Goal: Task Accomplishment & Management: Manage account settings

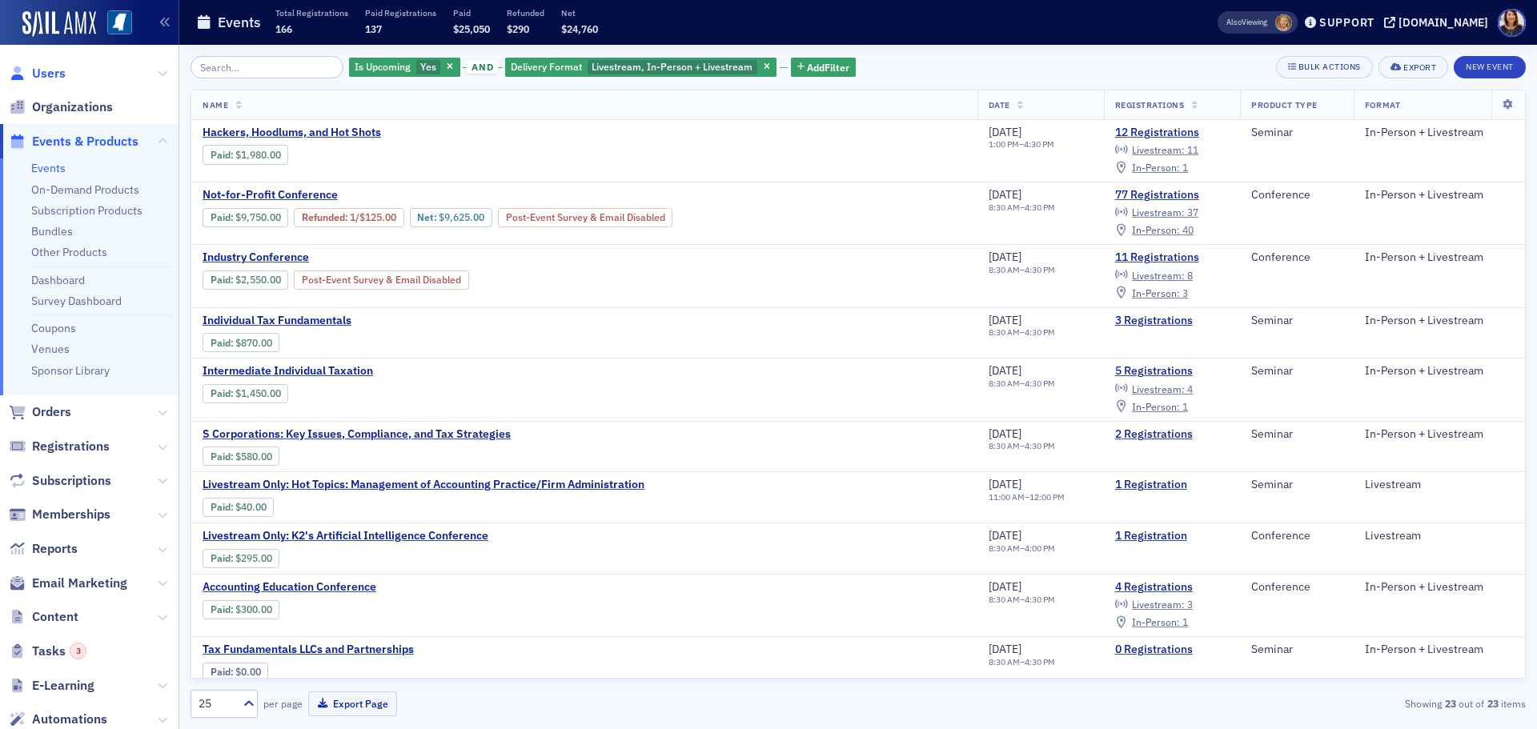
click at [52, 75] on span "Users" at bounding box center [49, 74] width 34 height 18
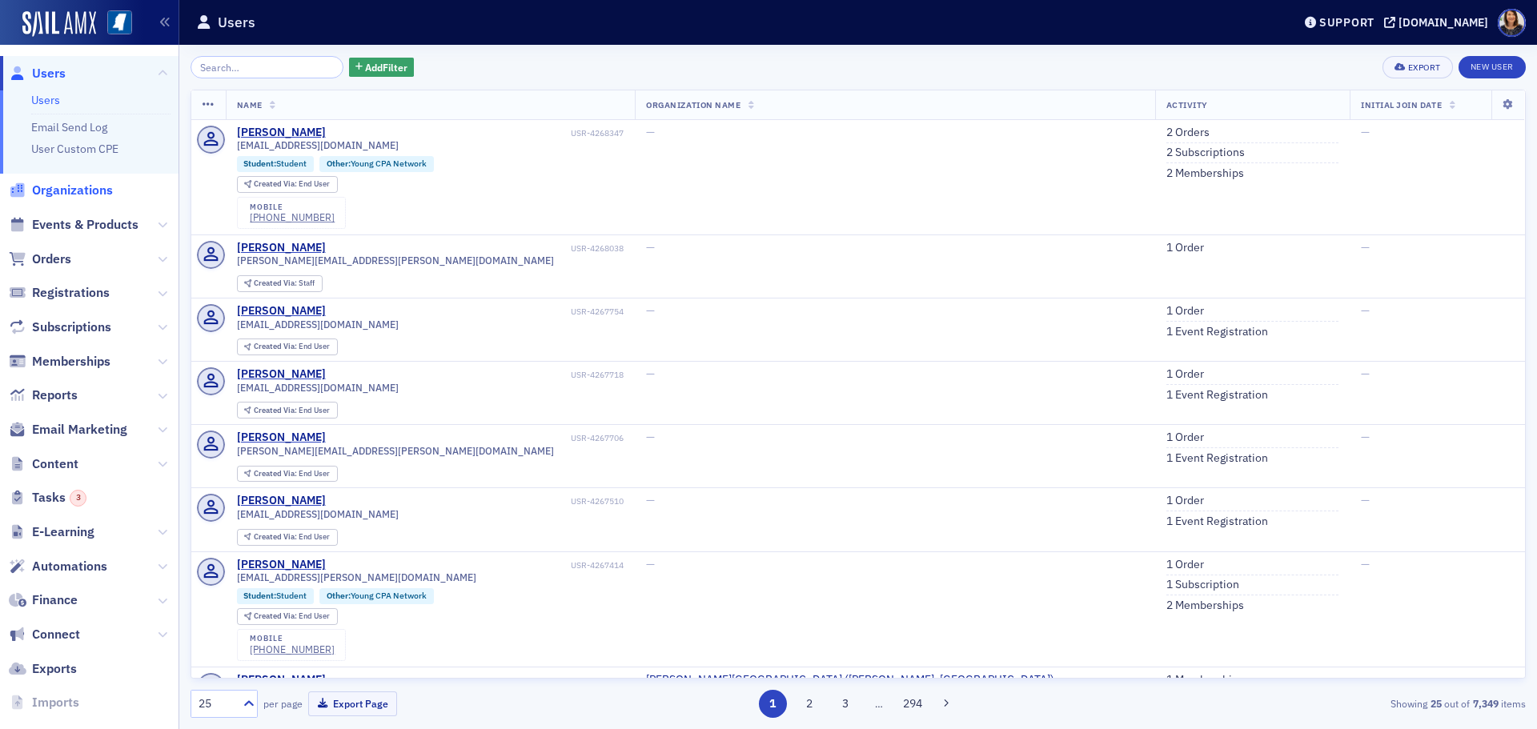
click at [54, 189] on span "Organizations" at bounding box center [72, 191] width 81 height 18
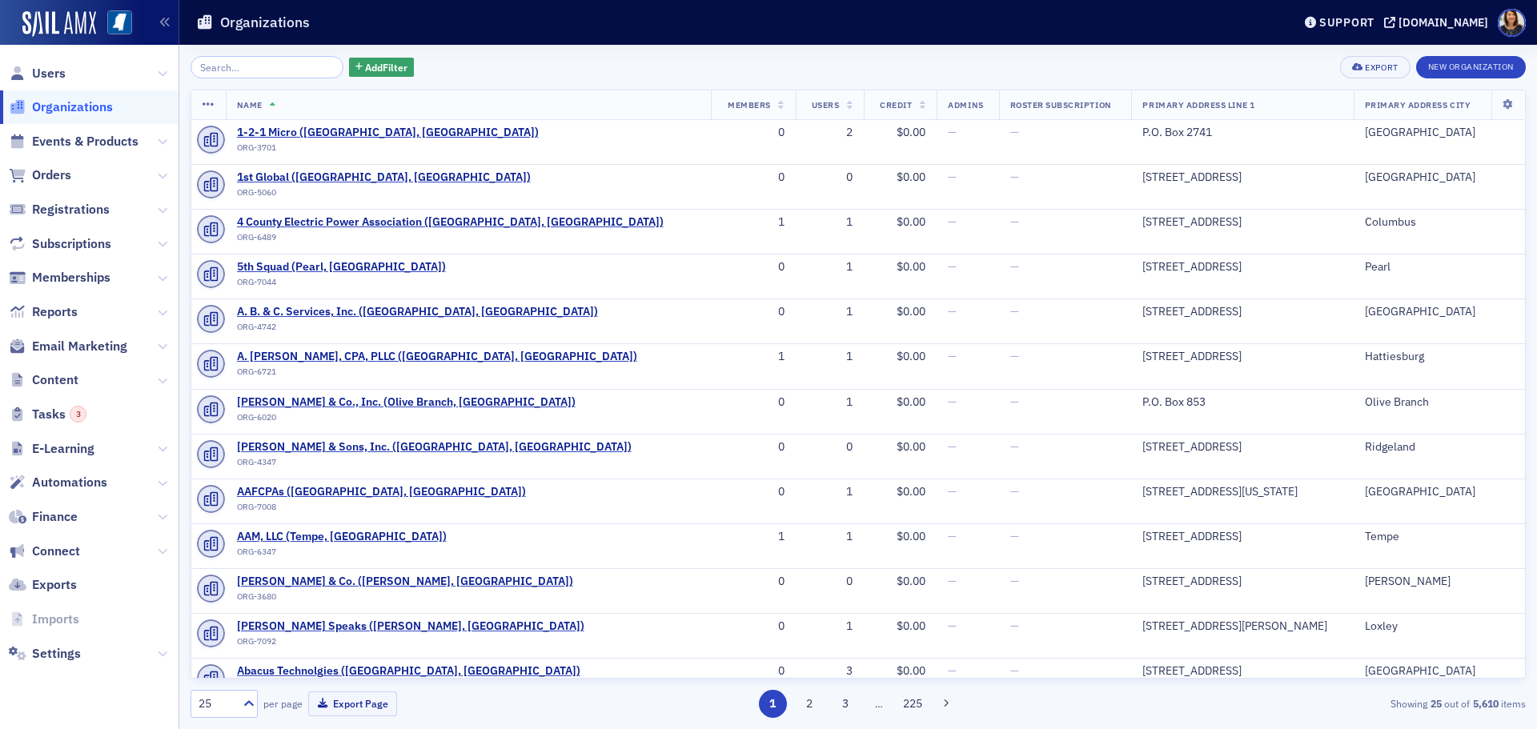
click at [250, 62] on input "search" at bounding box center [267, 67] width 153 height 22
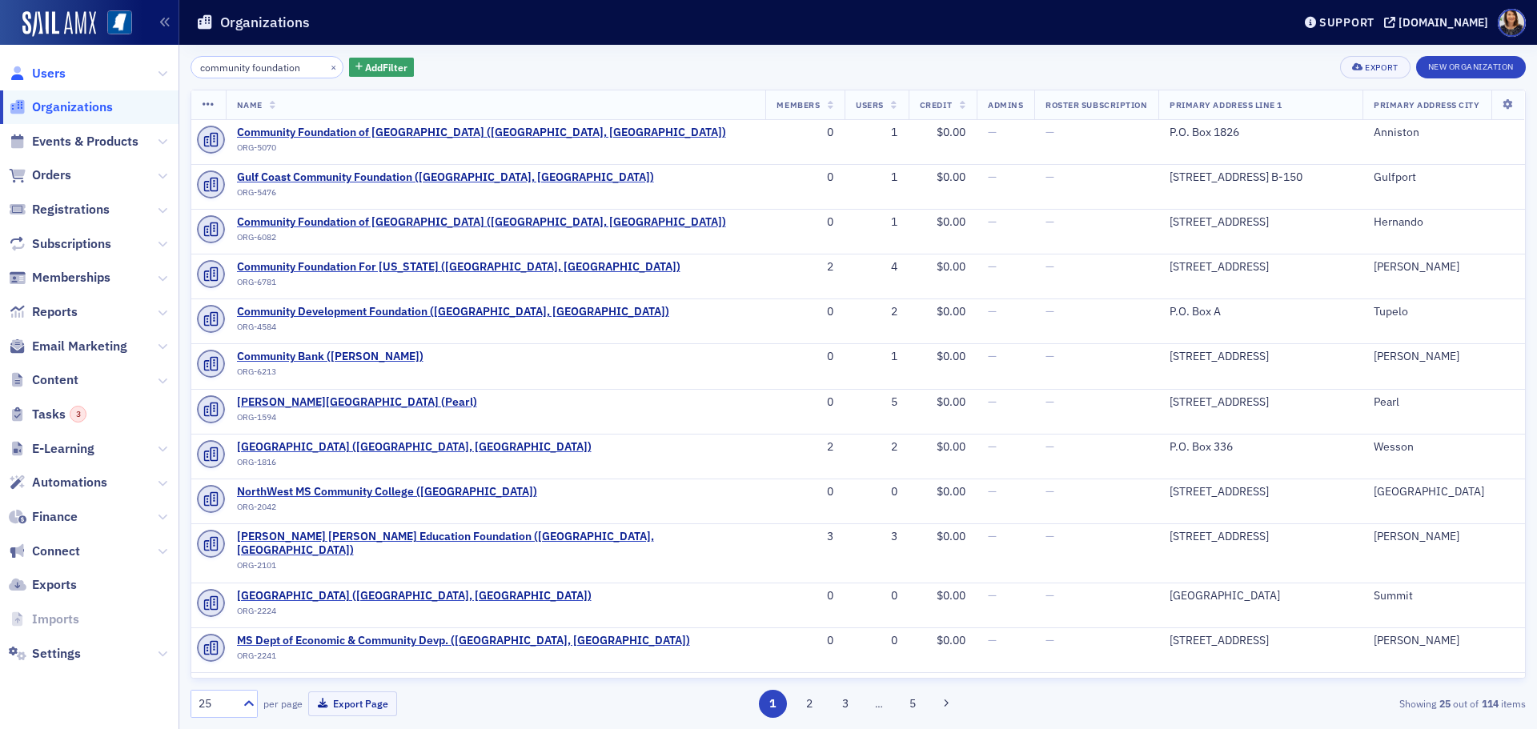
type input "community foundation"
click at [48, 68] on span "Users" at bounding box center [49, 74] width 34 height 18
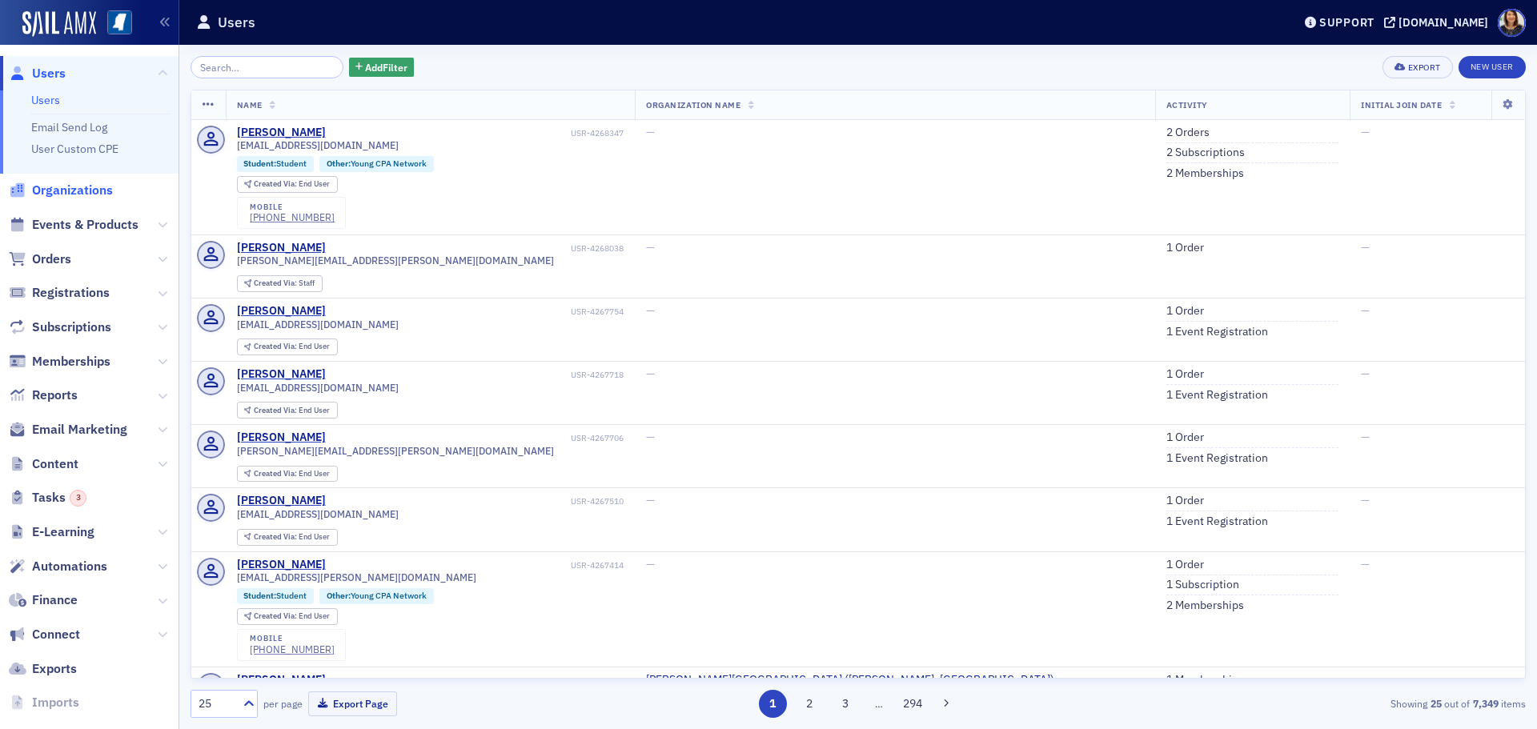
click at [71, 187] on span "Organizations" at bounding box center [72, 191] width 81 height 18
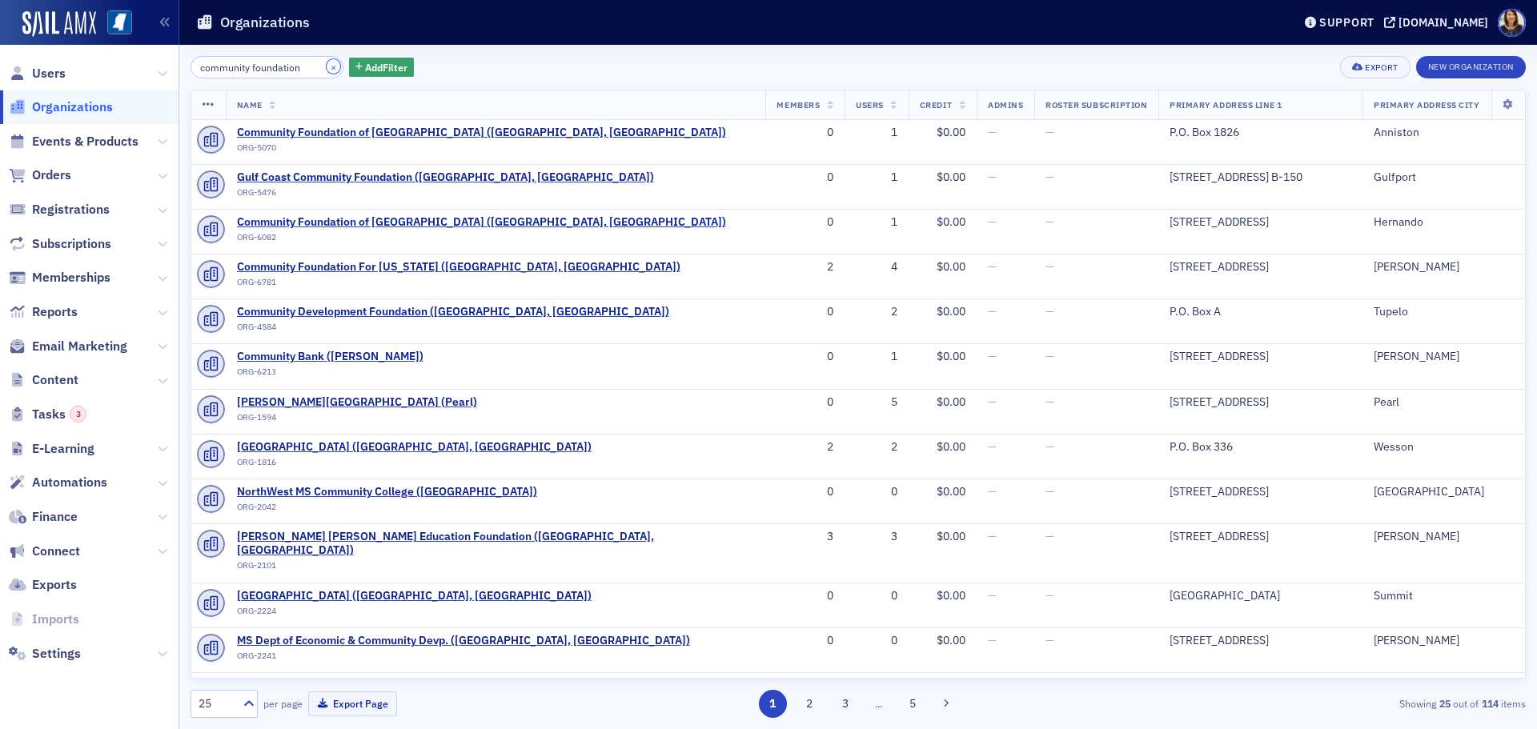
click at [327, 70] on button "×" at bounding box center [334, 66] width 14 height 14
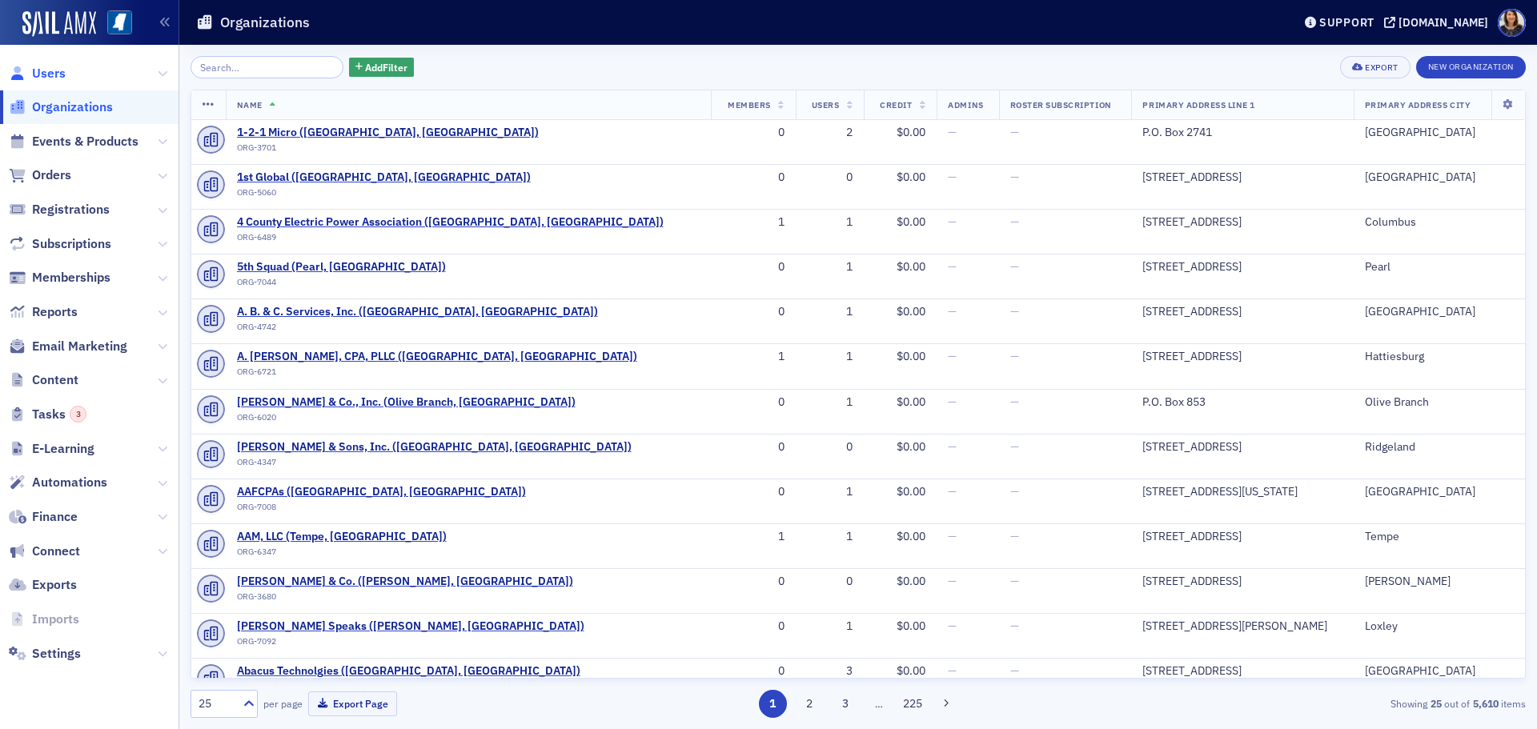
click at [48, 70] on span "Users" at bounding box center [49, 74] width 34 height 18
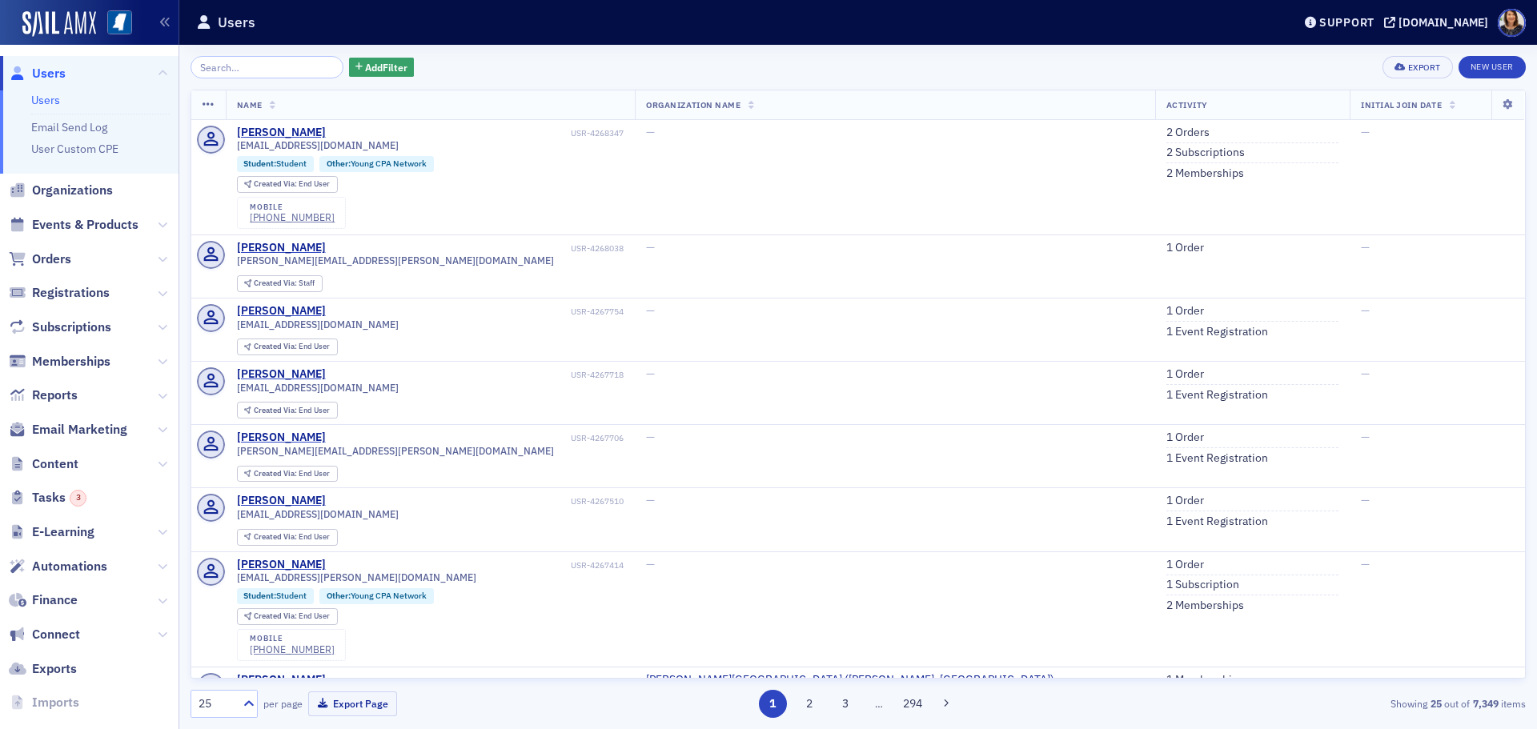
click at [644, 70] on div "Add Filter Export New User" at bounding box center [858, 67] width 1335 height 22
click at [289, 55] on div "Add Filter Export New User Name Organization Name Activity Initial Join Date Jo…" at bounding box center [858, 387] width 1335 height 685
click at [271, 61] on input "search" at bounding box center [267, 67] width 153 height 22
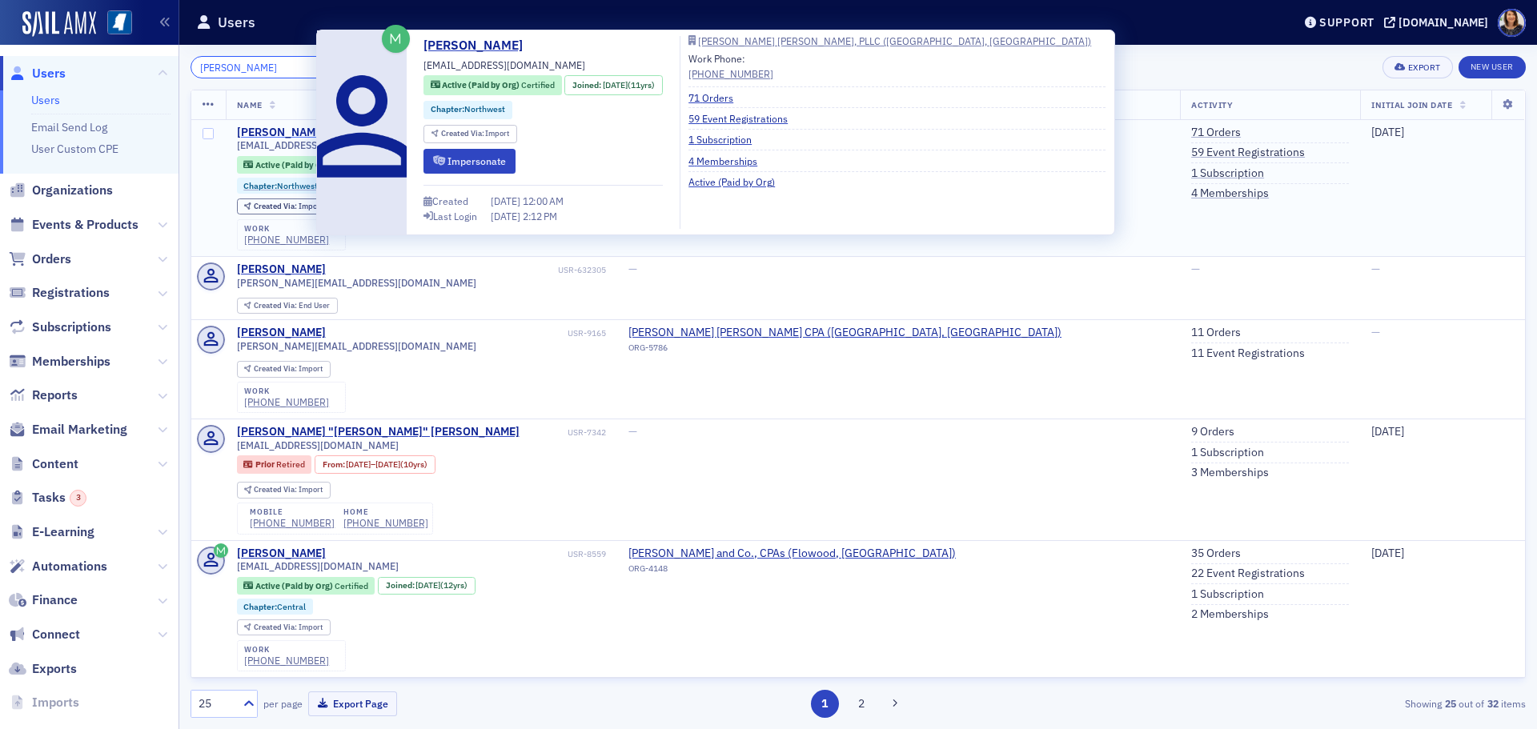
type input "amanda knight"
click at [277, 131] on div "Amanda Knight" at bounding box center [281, 133] width 89 height 14
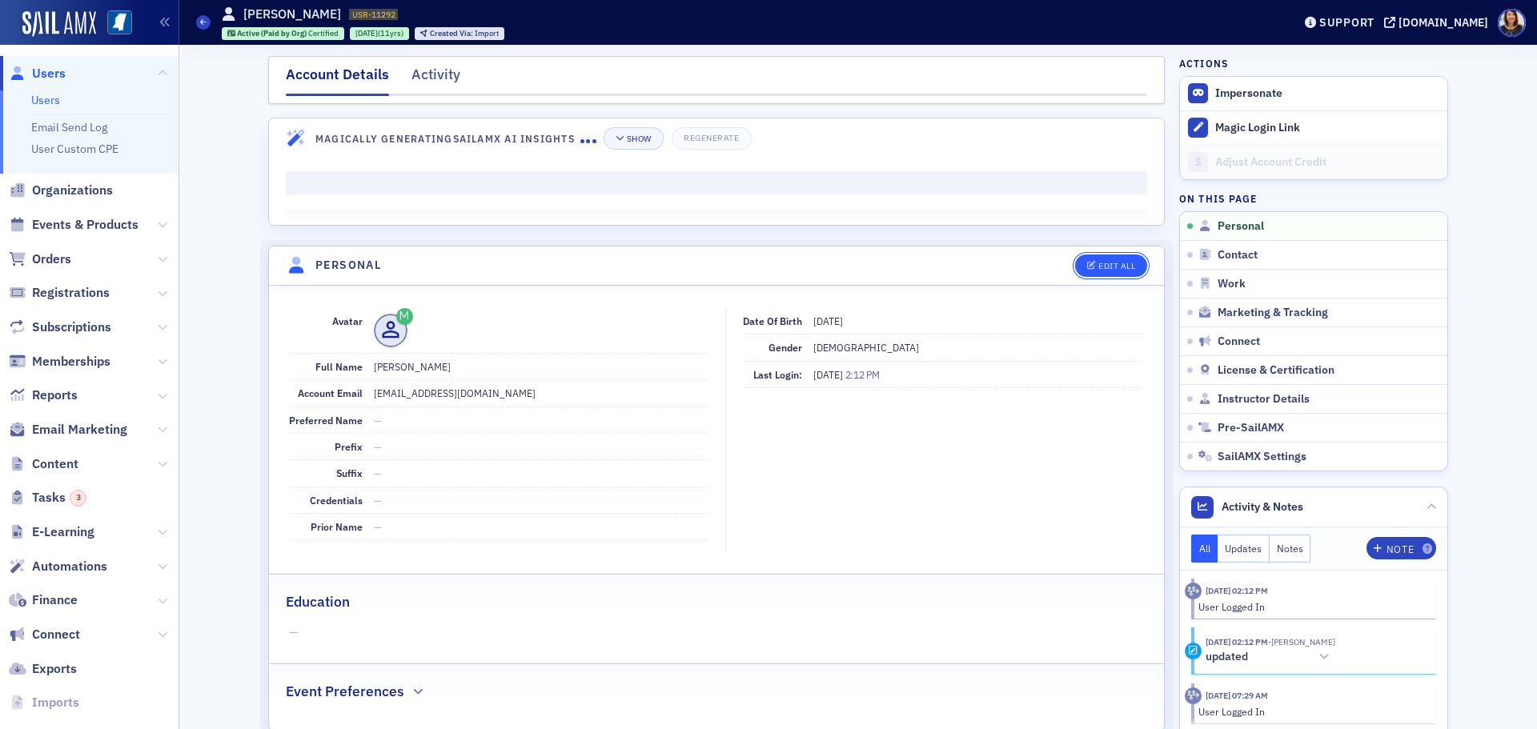
click at [1106, 264] on div "Edit All" at bounding box center [1116, 266] width 37 height 9
select select "US"
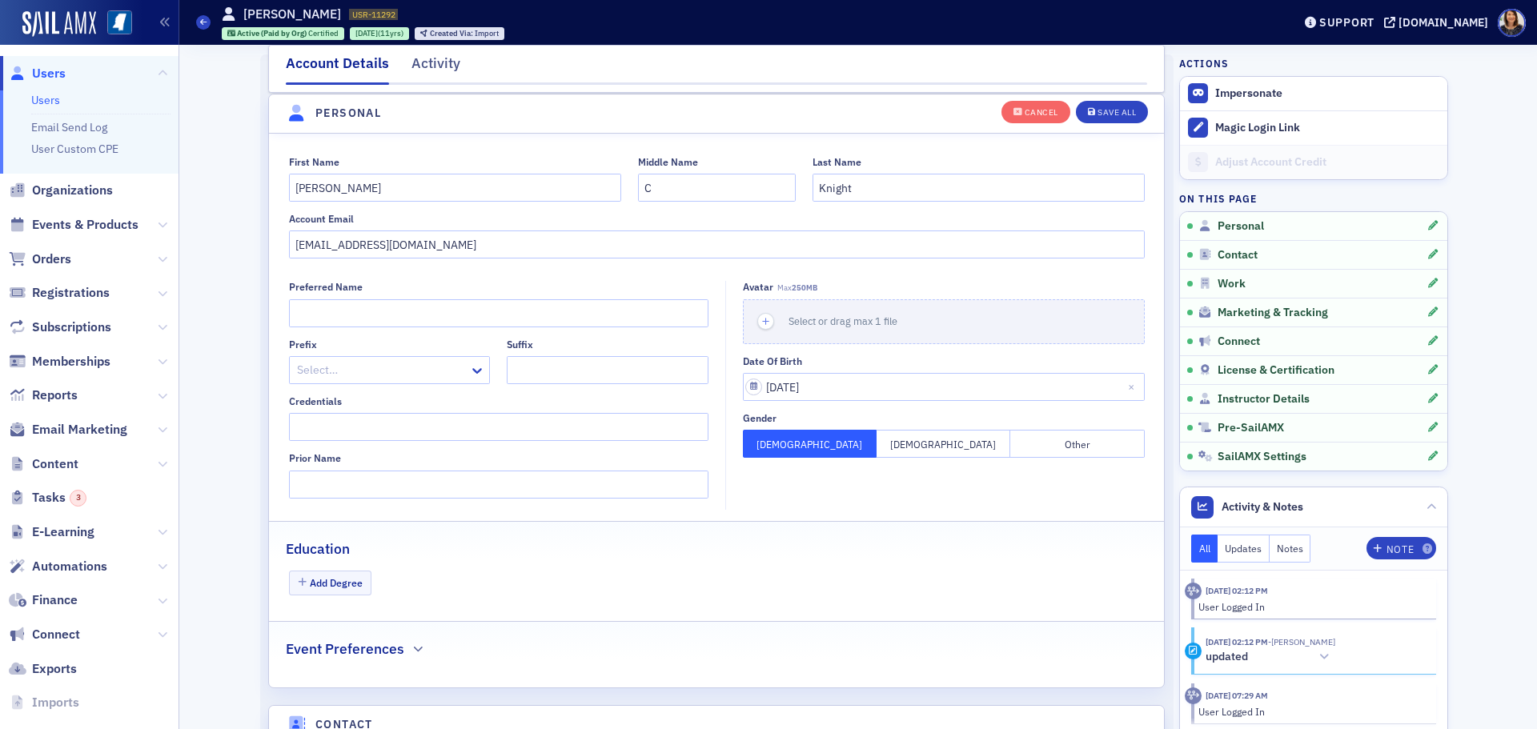
scroll to position [187, 0]
click at [477, 235] on input "aknight@swetlandcook.com" at bounding box center [717, 244] width 856 height 28
type input "a"
type input "amanda@skoxford.com"
click at [1113, 114] on div "Save All" at bounding box center [1117, 112] width 38 height 9
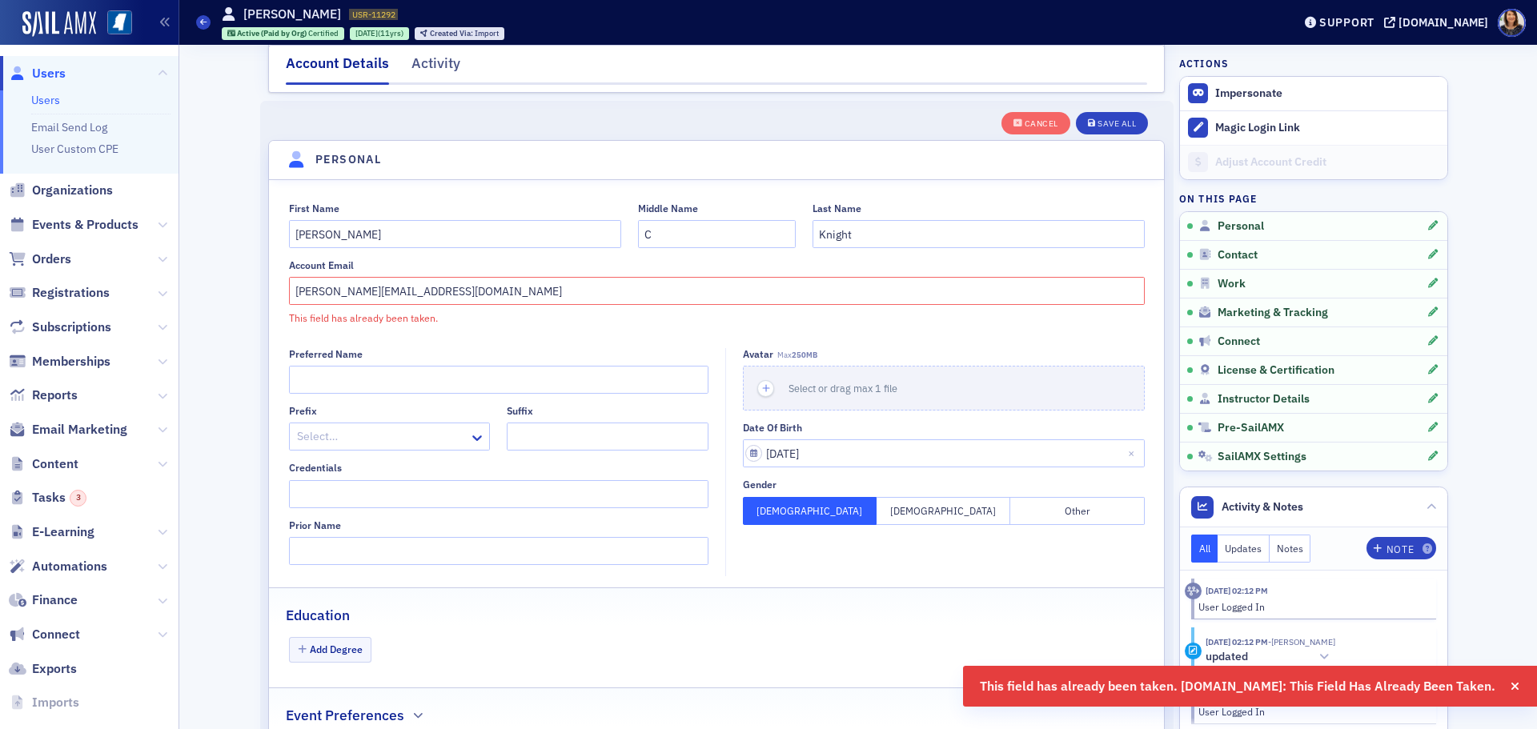
scroll to position [0, 0]
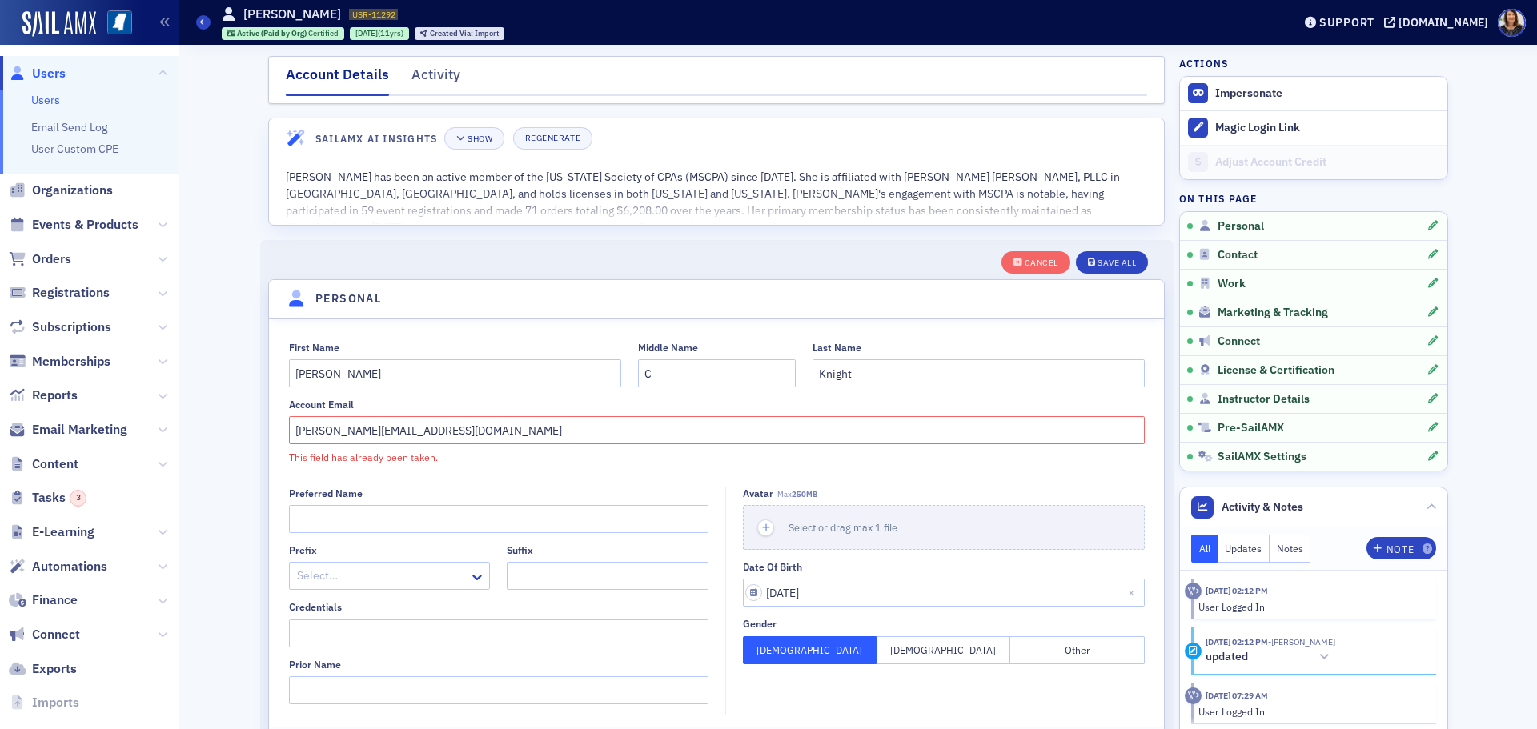
click at [41, 73] on span "Users" at bounding box center [49, 74] width 34 height 18
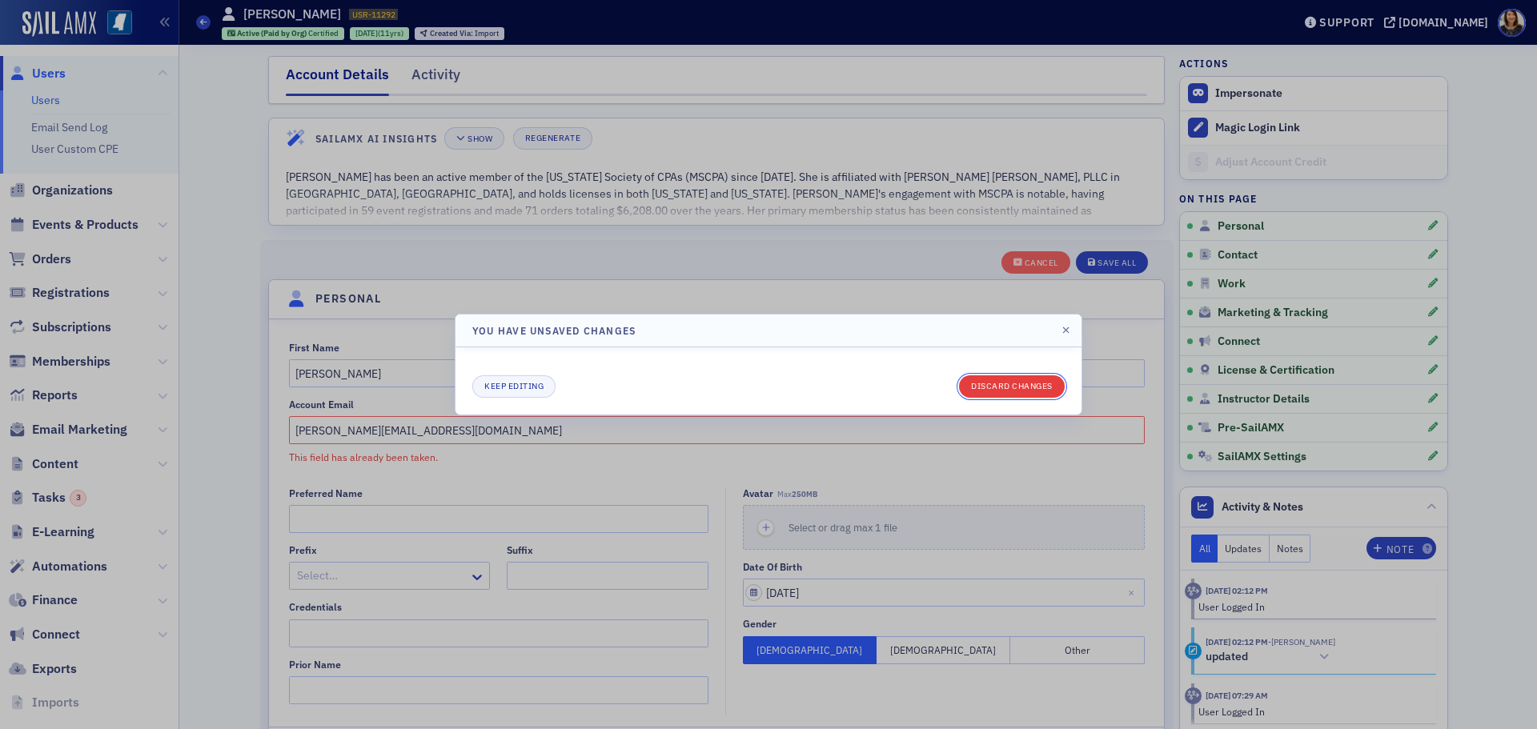
click at [999, 390] on button "Discard changes" at bounding box center [1012, 386] width 106 height 22
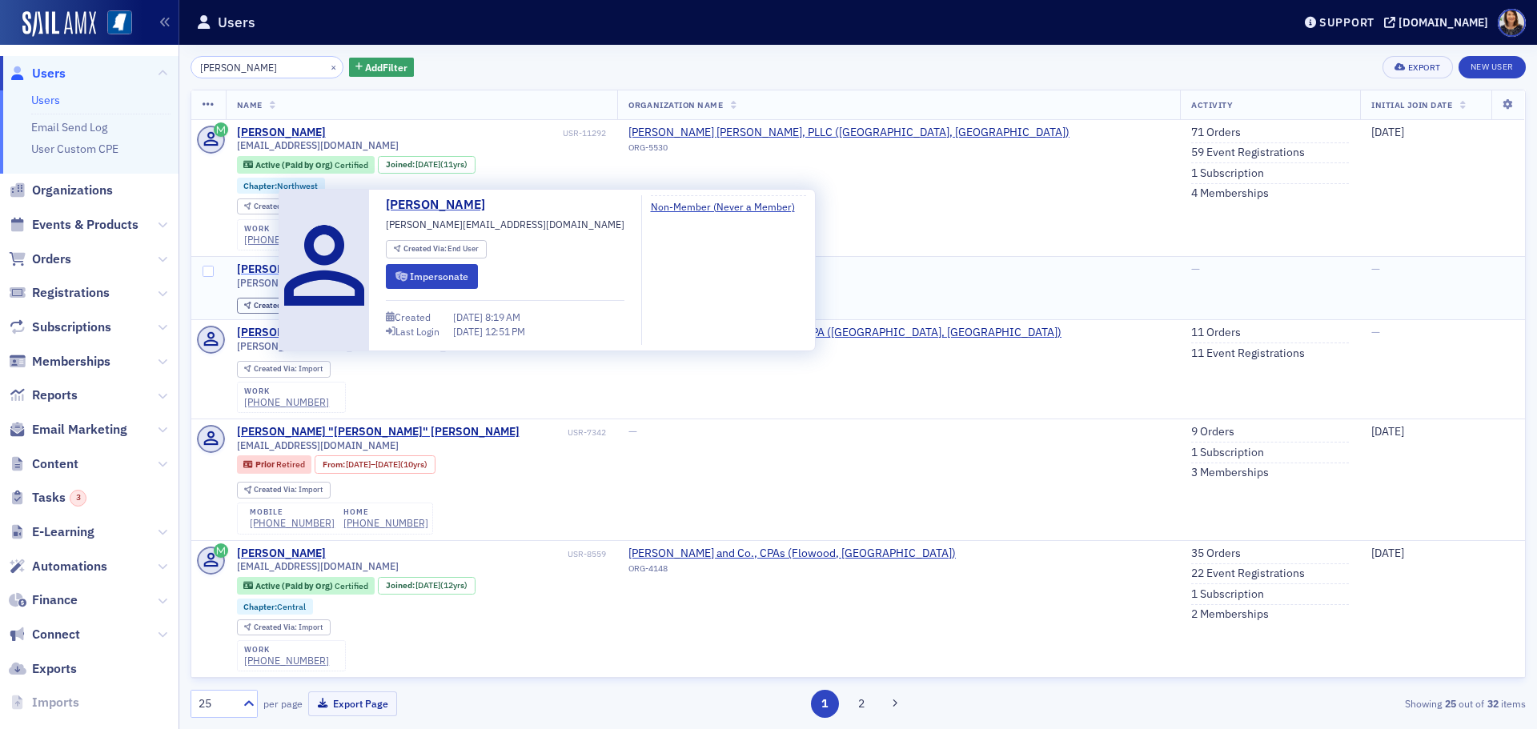
click at [247, 270] on div "amanda" at bounding box center [281, 270] width 89 height 14
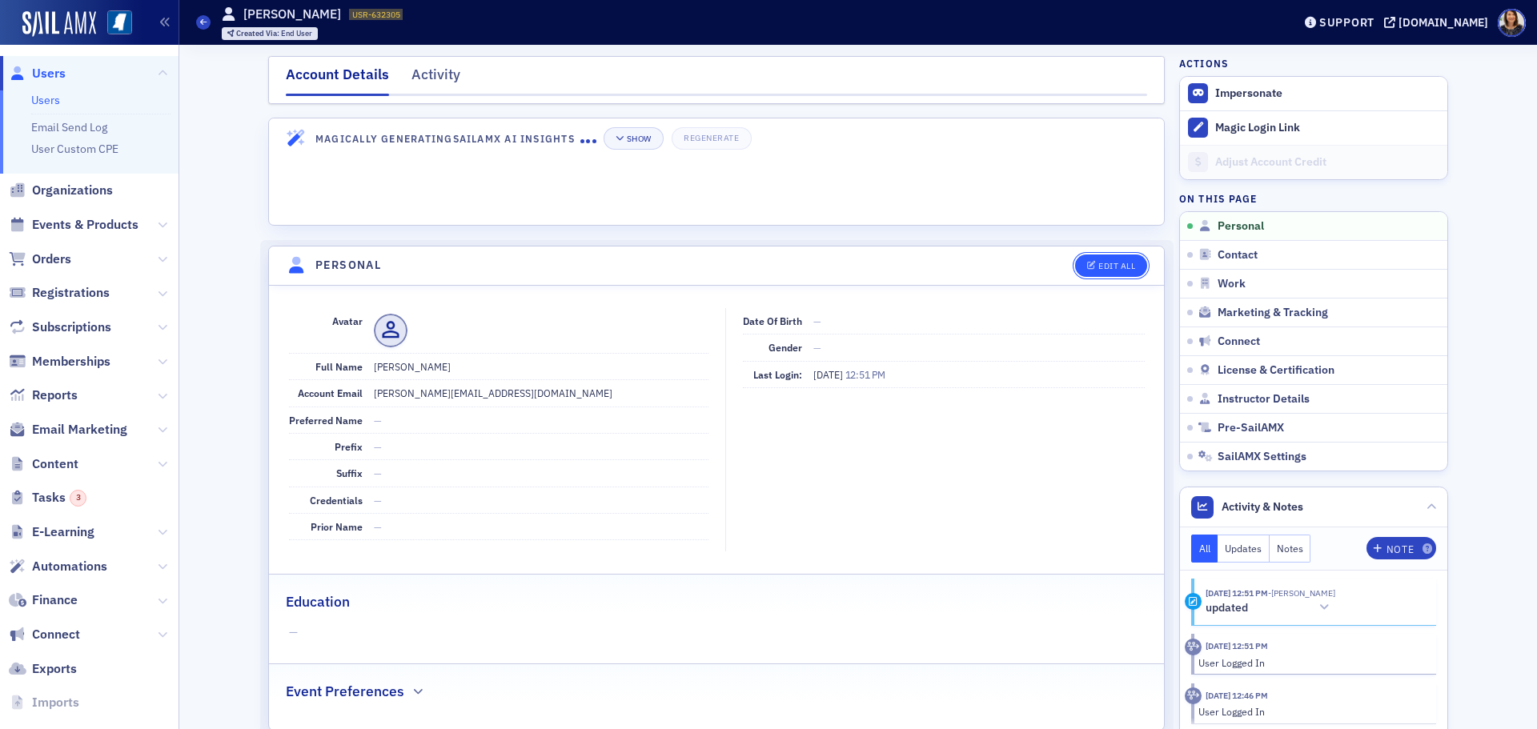
click at [1103, 269] on div "Edit All" at bounding box center [1116, 266] width 37 height 9
select select "US"
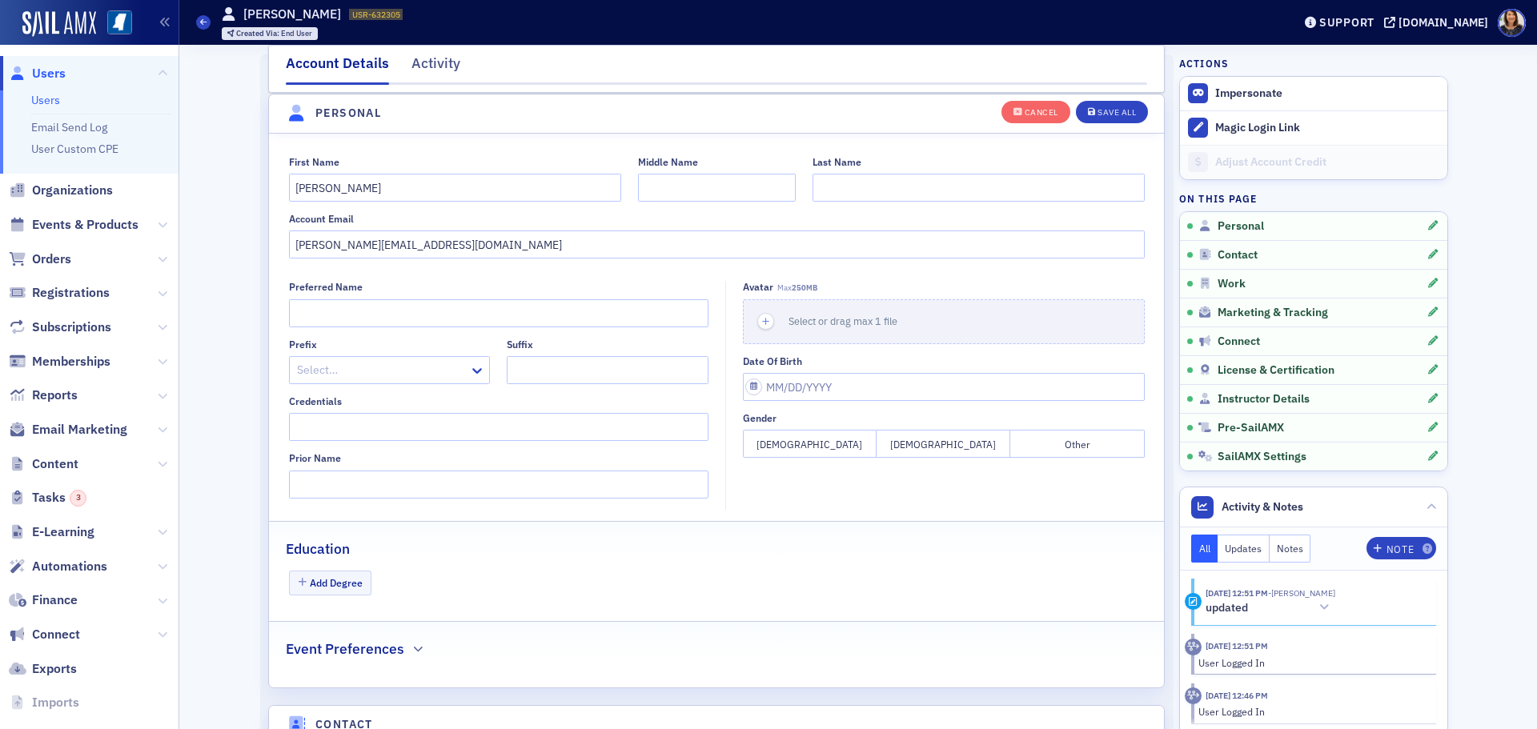
scroll to position [187, 0]
click at [463, 241] on input "amanda@skoxford.com" at bounding box center [717, 244] width 856 height 28
type input "a"
click at [1098, 108] on div "Save All" at bounding box center [1117, 112] width 38 height 9
click at [45, 78] on span "Users" at bounding box center [49, 74] width 34 height 18
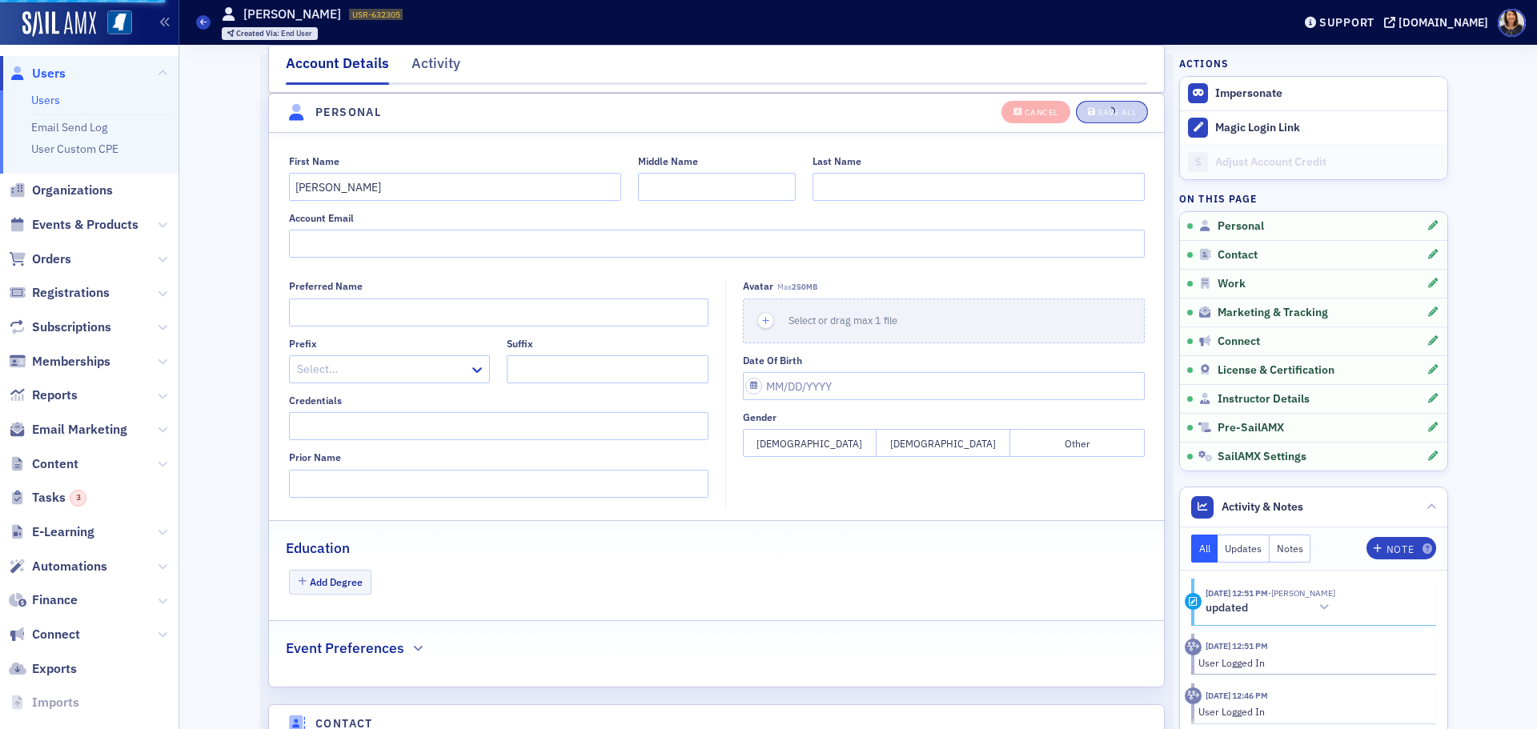
scroll to position [153, 0]
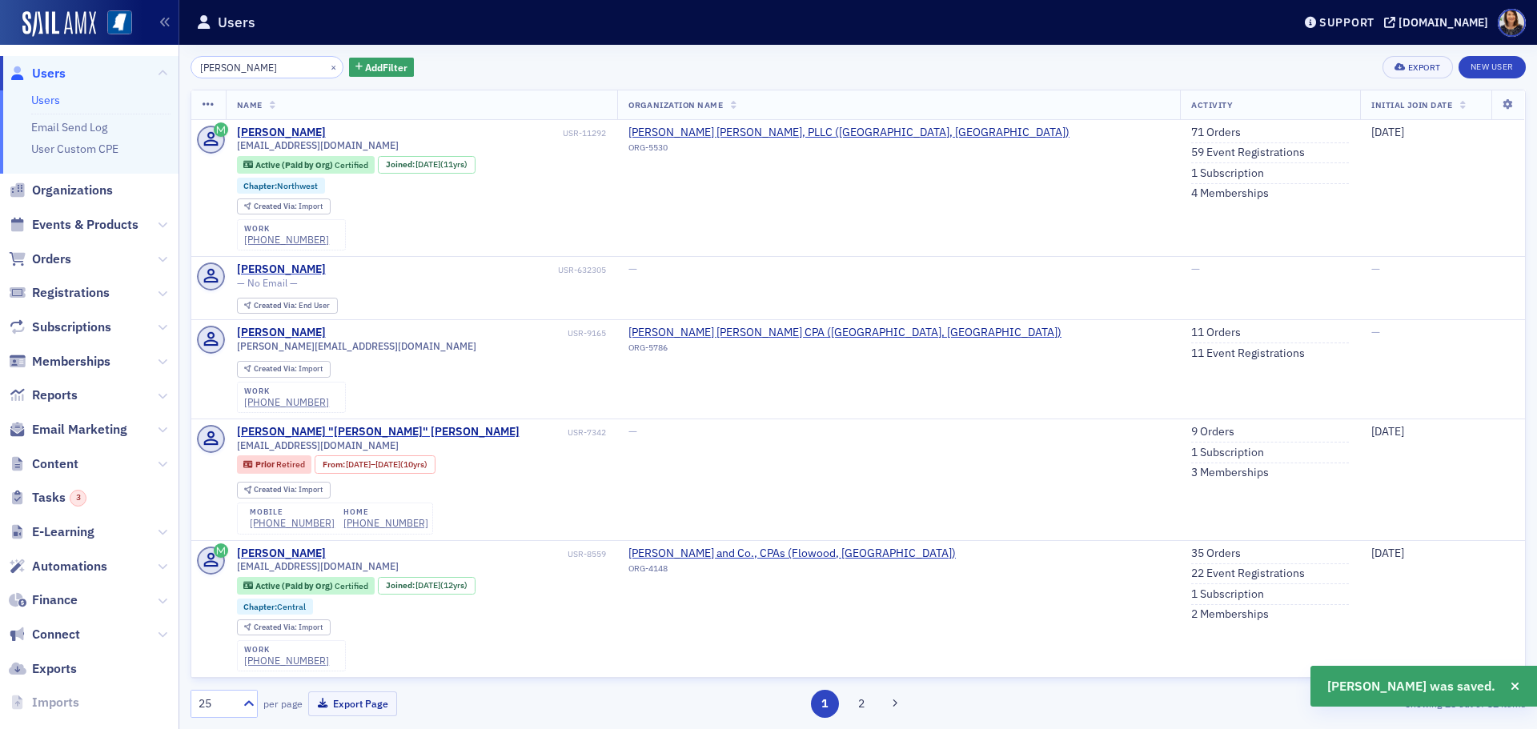
click at [280, 130] on div "Amanda Knight" at bounding box center [281, 133] width 89 height 14
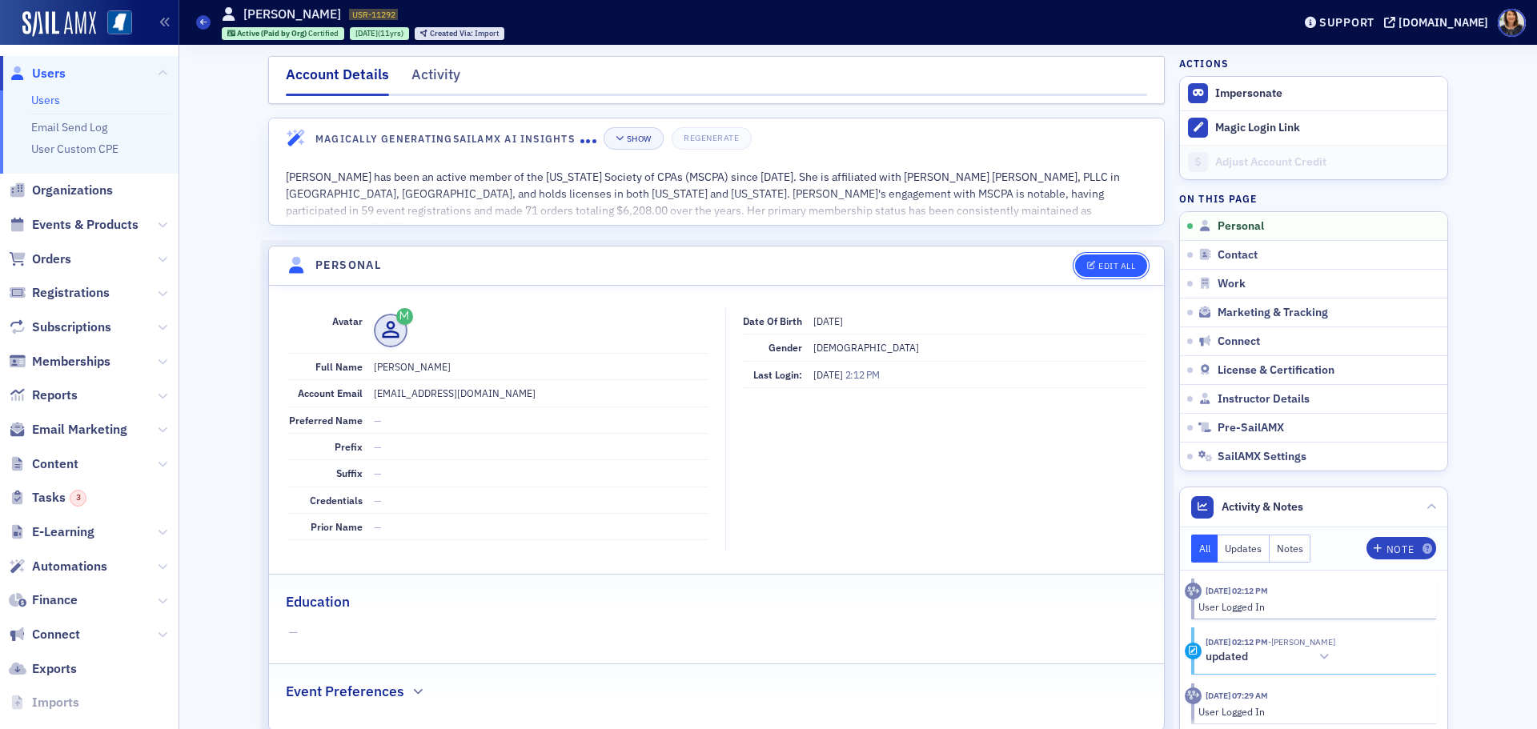
click at [1101, 269] on div "Edit All" at bounding box center [1116, 266] width 37 height 9
select select "US"
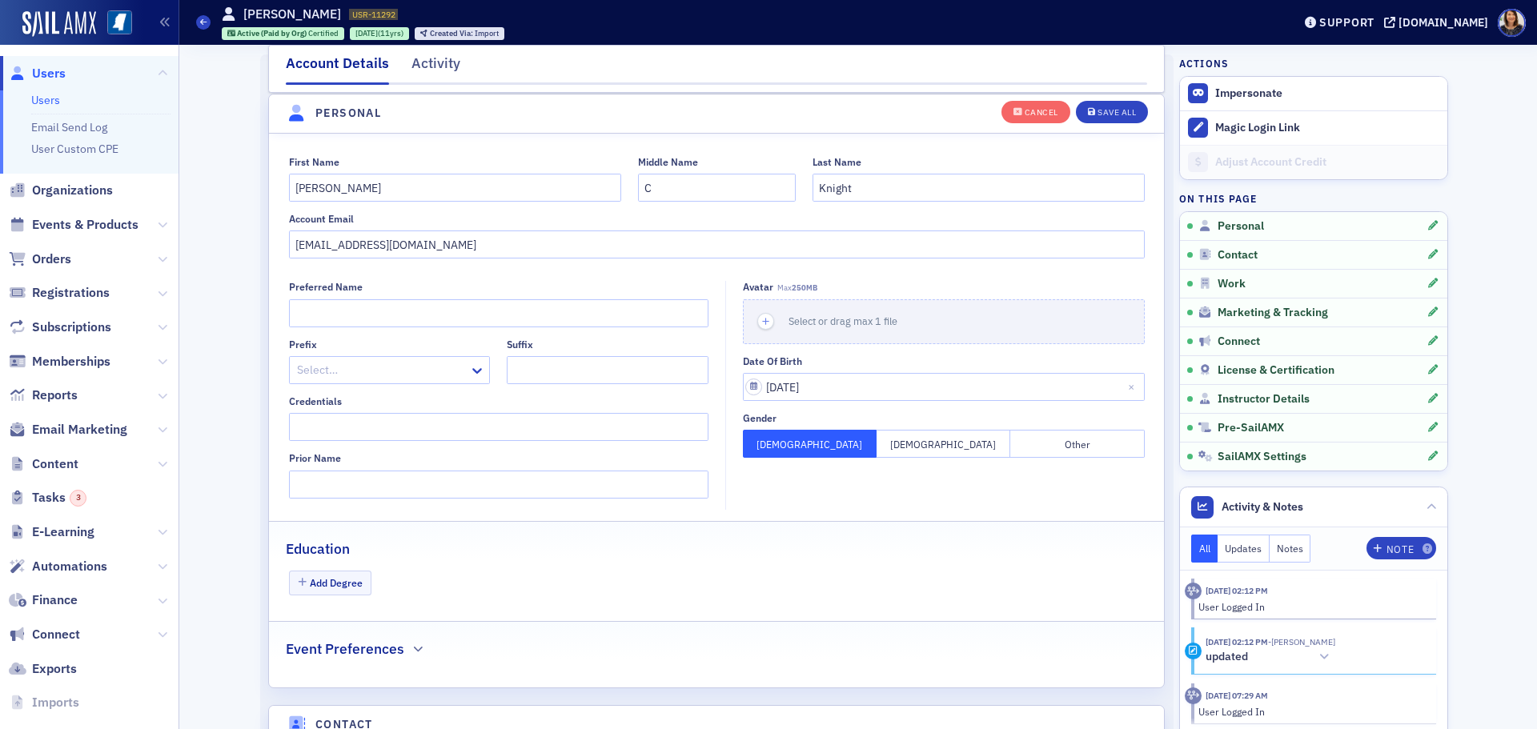
scroll to position [187, 0]
click at [502, 254] on input "aknight@swetlandcook.com" at bounding box center [717, 244] width 856 height 28
type input "amanda@skoxford.com"
click at [1105, 110] on div "Save All" at bounding box center [1117, 112] width 38 height 9
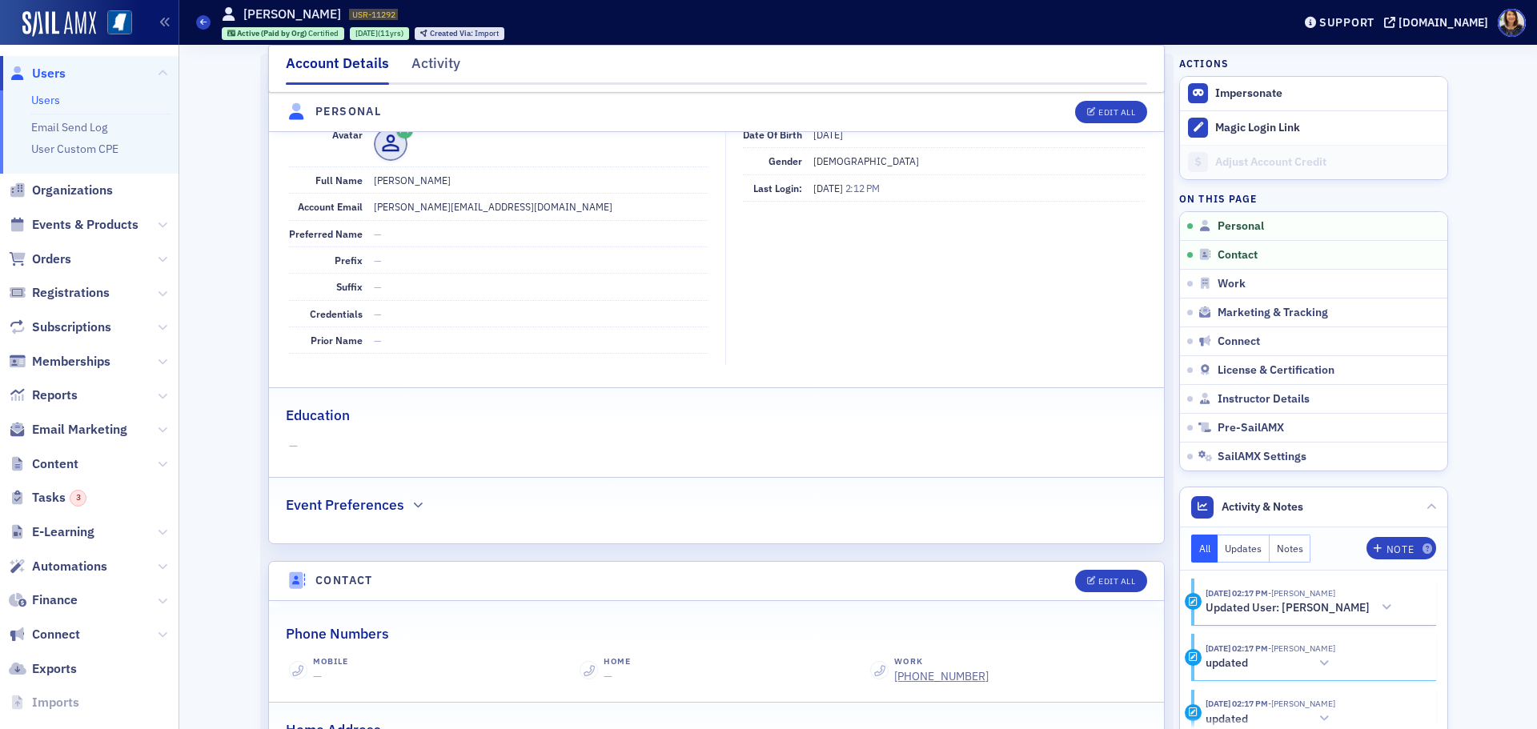
click at [34, 72] on span "Users" at bounding box center [49, 74] width 34 height 18
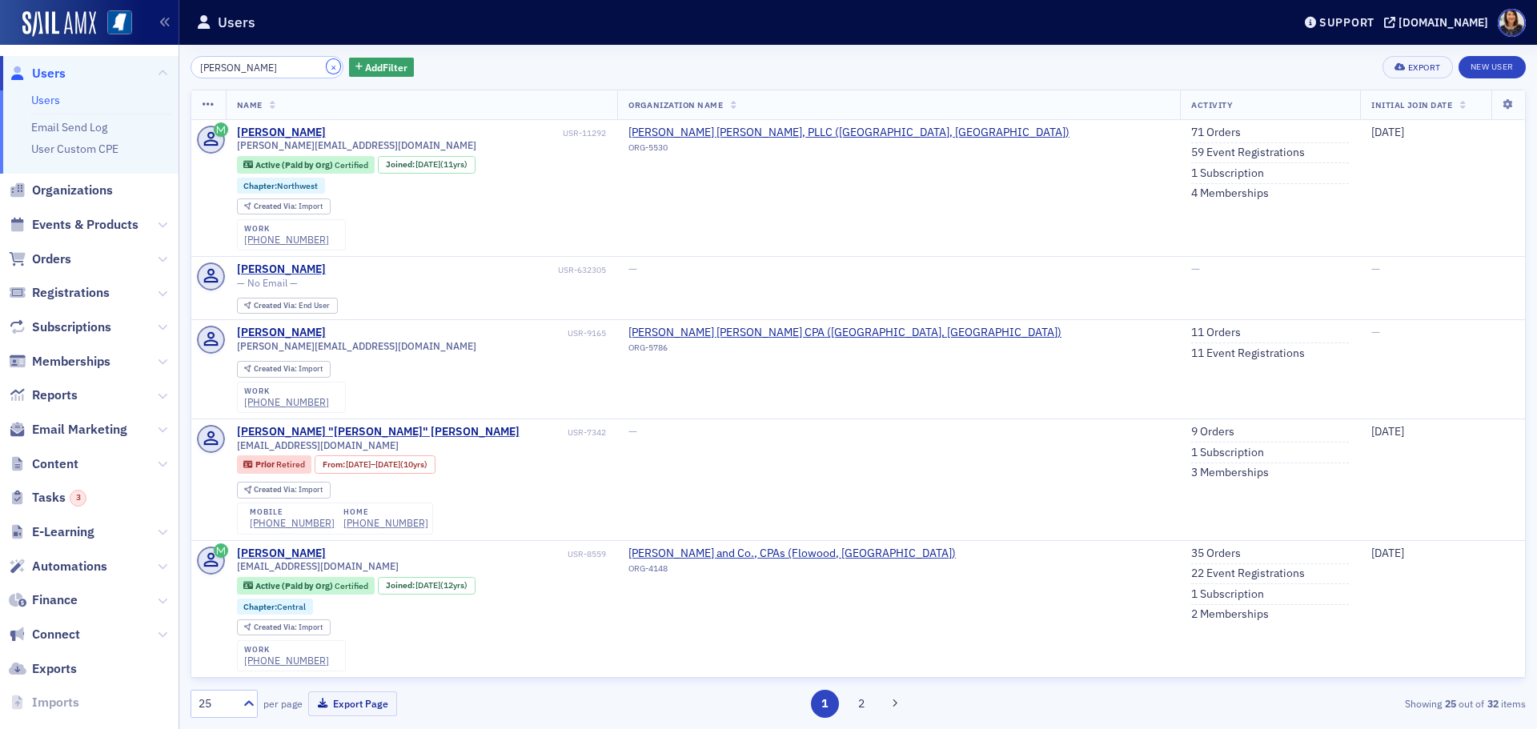
click at [327, 67] on button "×" at bounding box center [334, 66] width 14 height 14
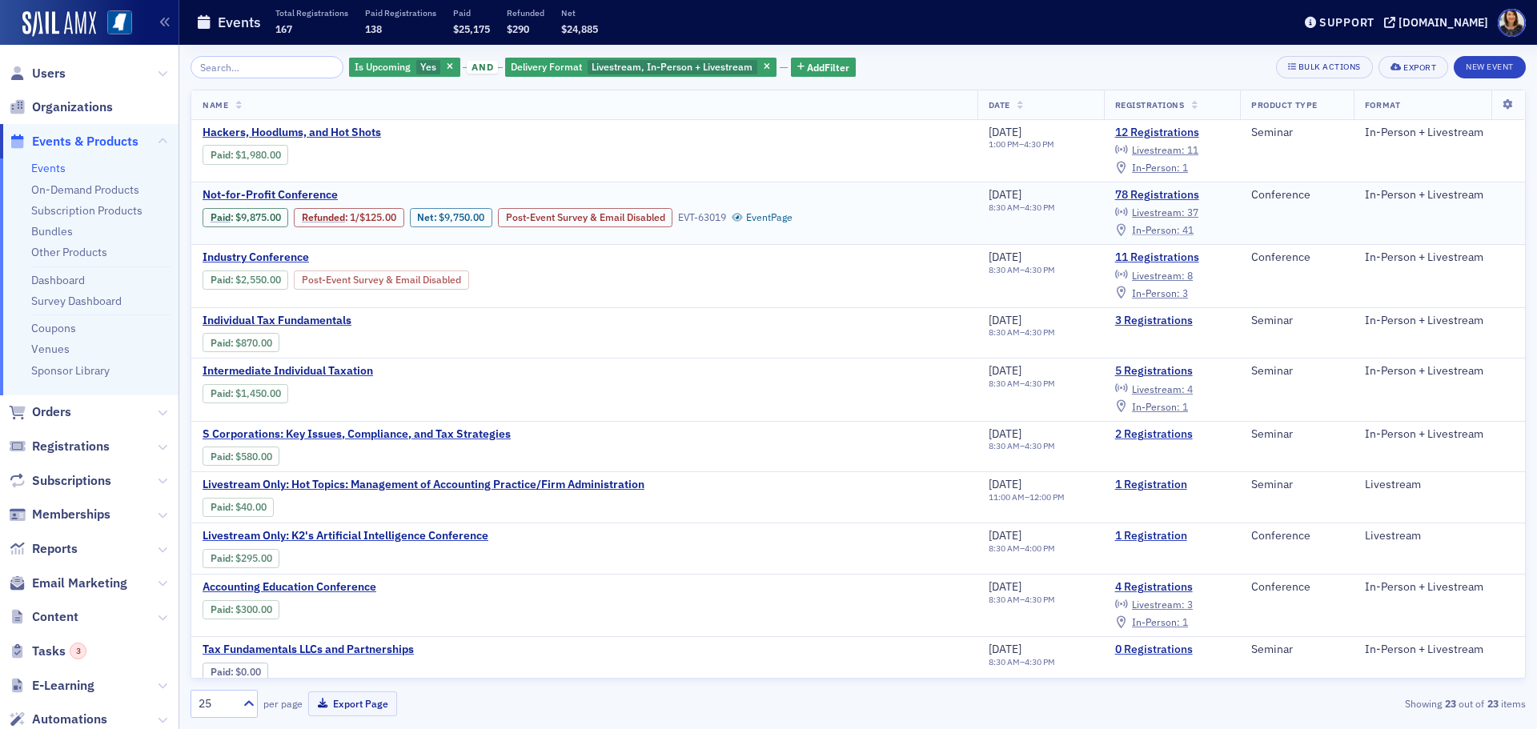
click at [1162, 229] on span "In-Person :" at bounding box center [1156, 229] width 48 height 13
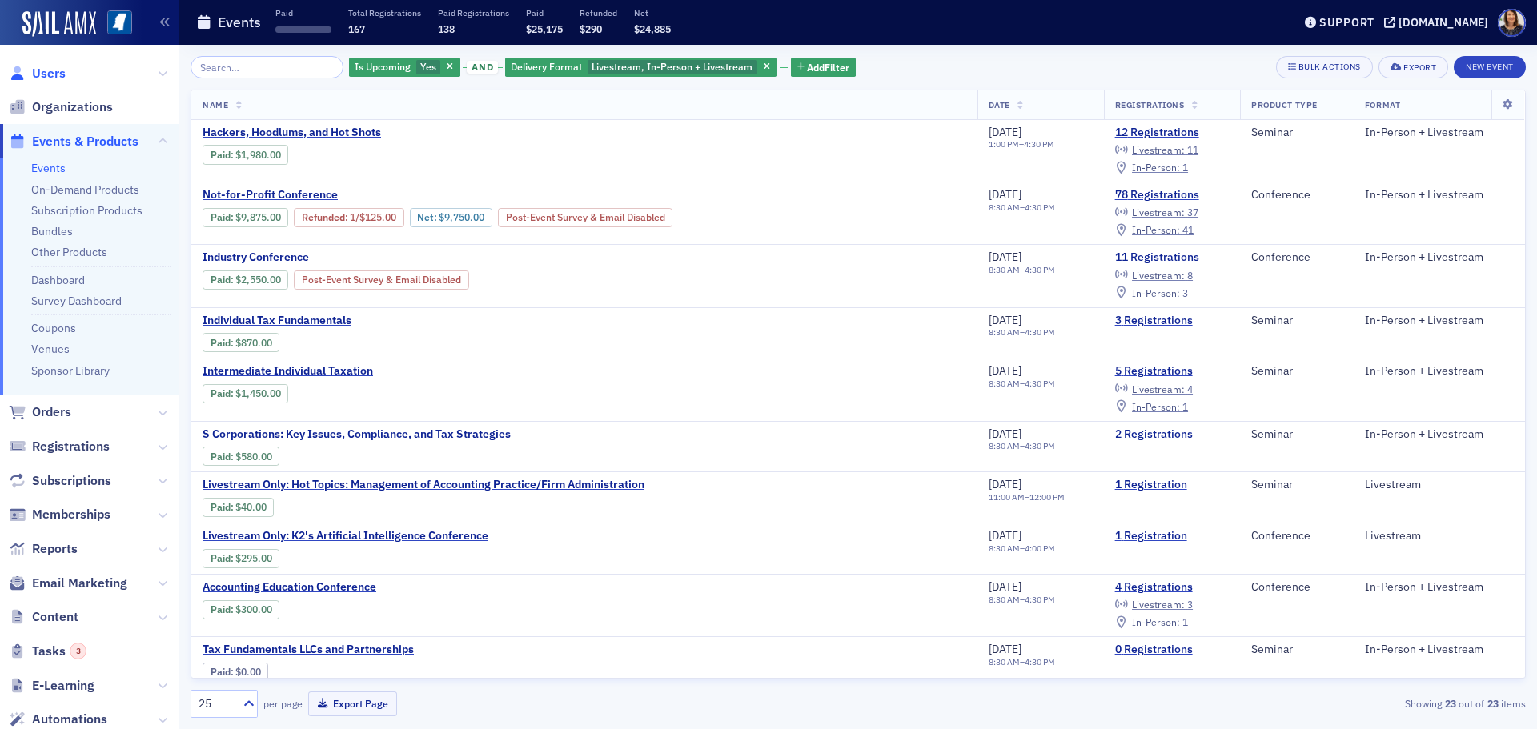
click at [38, 74] on span "Users" at bounding box center [49, 74] width 34 height 18
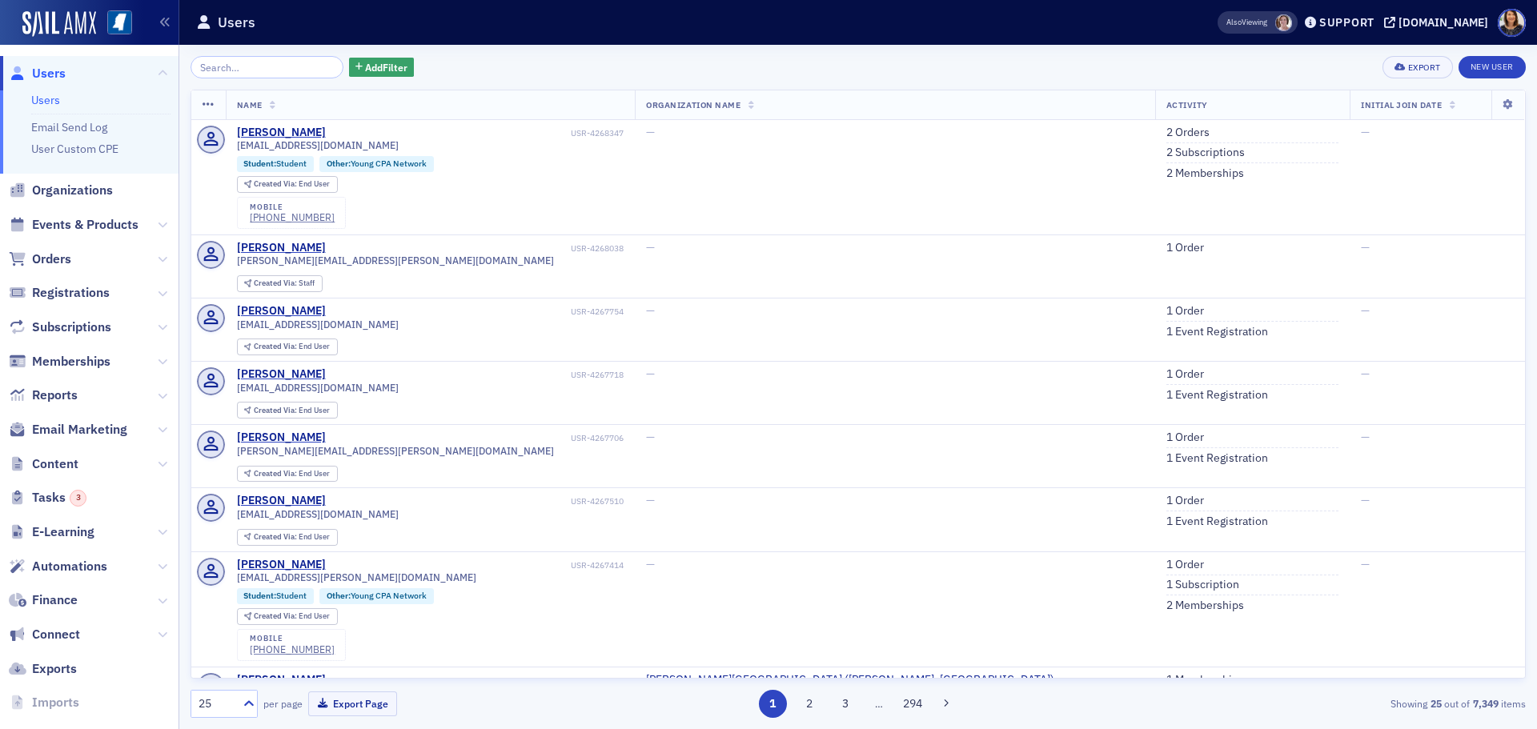
click at [43, 74] on span "Users" at bounding box center [49, 74] width 34 height 18
